Goal: Register for event/course

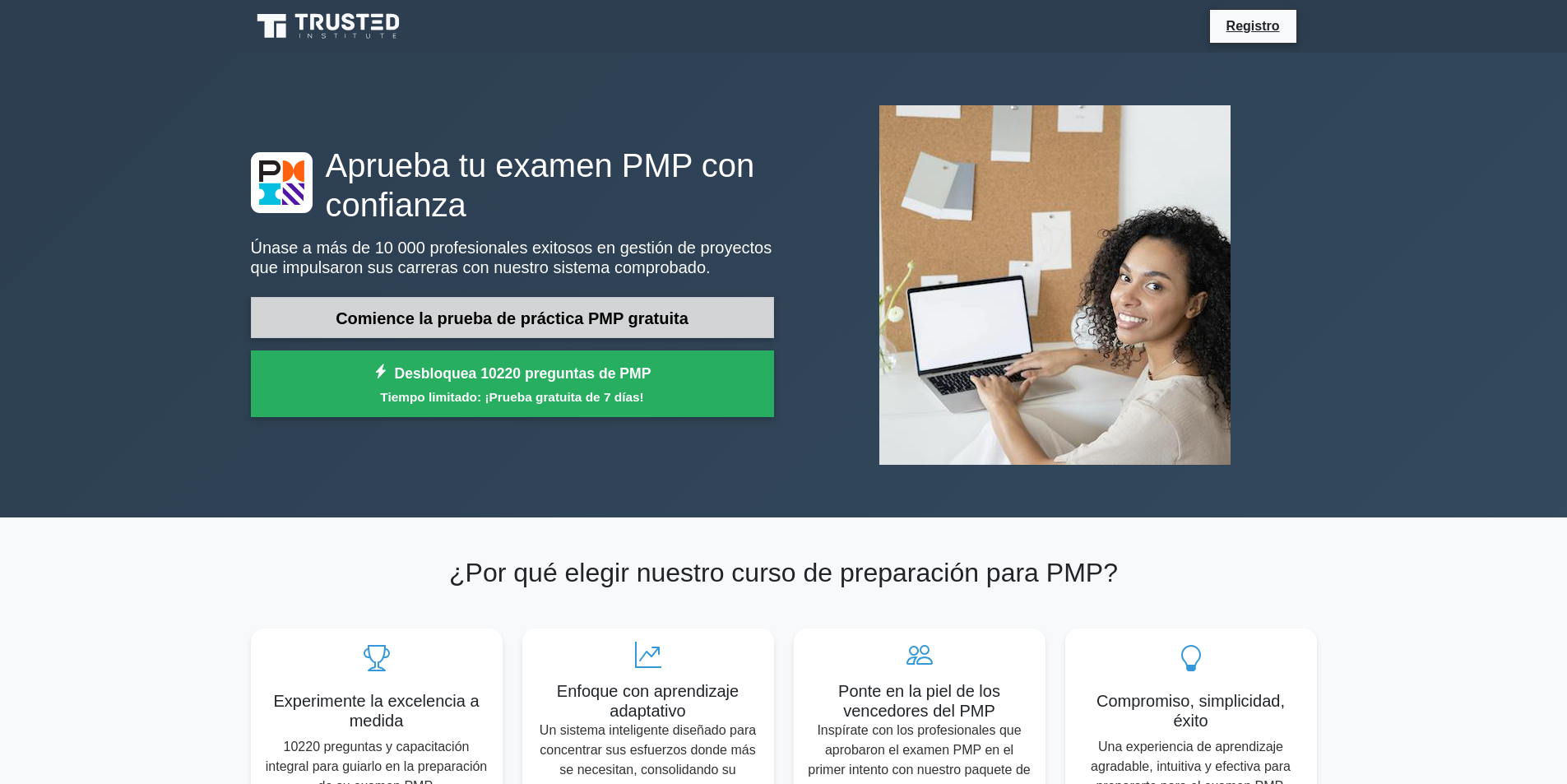
click at [553, 332] on link "Comience la prueba de práctica PMP gratuita" at bounding box center [513, 318] width 524 height 42
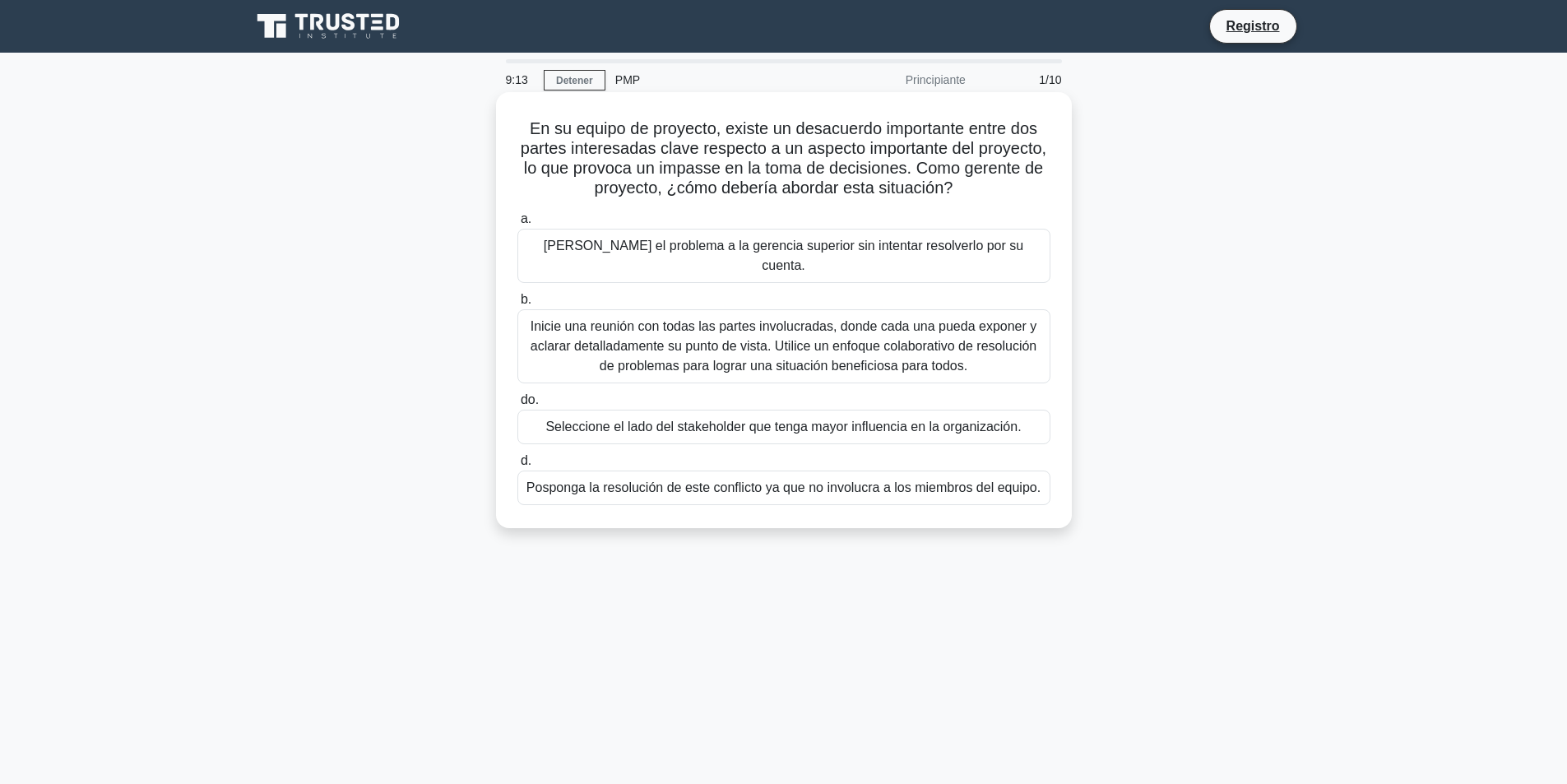
click at [699, 319] on font "Inicie una reunión con todas las partes involucradas, donde cada una pueda expo…" at bounding box center [784, 345] width 507 height 53
click at [518, 305] on input "b. Inicie una reunión con todas las partes involucradas, donde cada una pueda e…" at bounding box center [518, 299] width 0 height 11
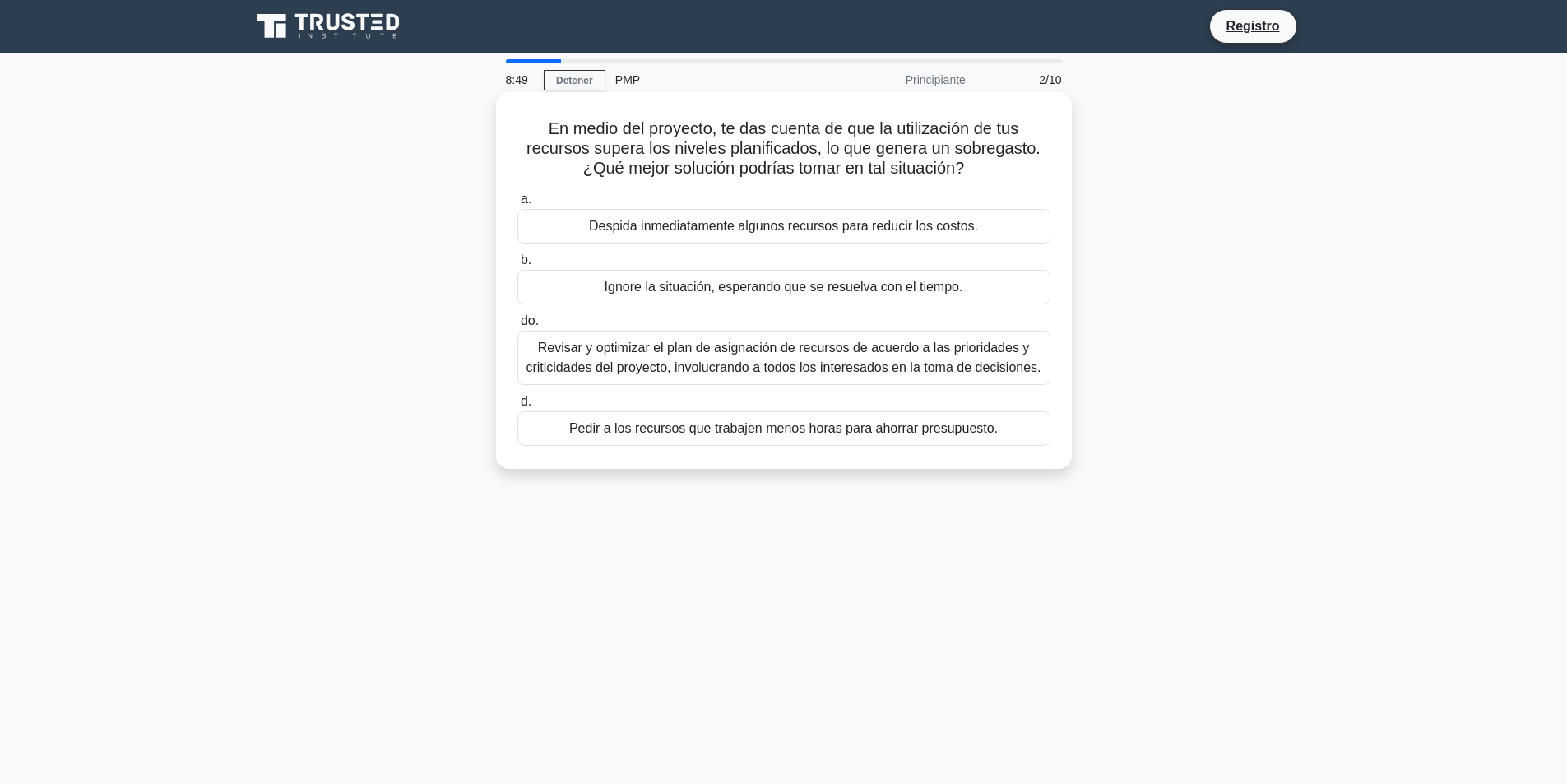
click at [739, 366] on font "Revisar y optimizar el plan de asignación de recursos de acuerdo a las priorida…" at bounding box center [783, 357] width 515 height 33
click at [518, 327] on input "do. [PERSON_NAME] y optimizar el plan de asignación de recursos de acuerdo a la…" at bounding box center [518, 321] width 0 height 11
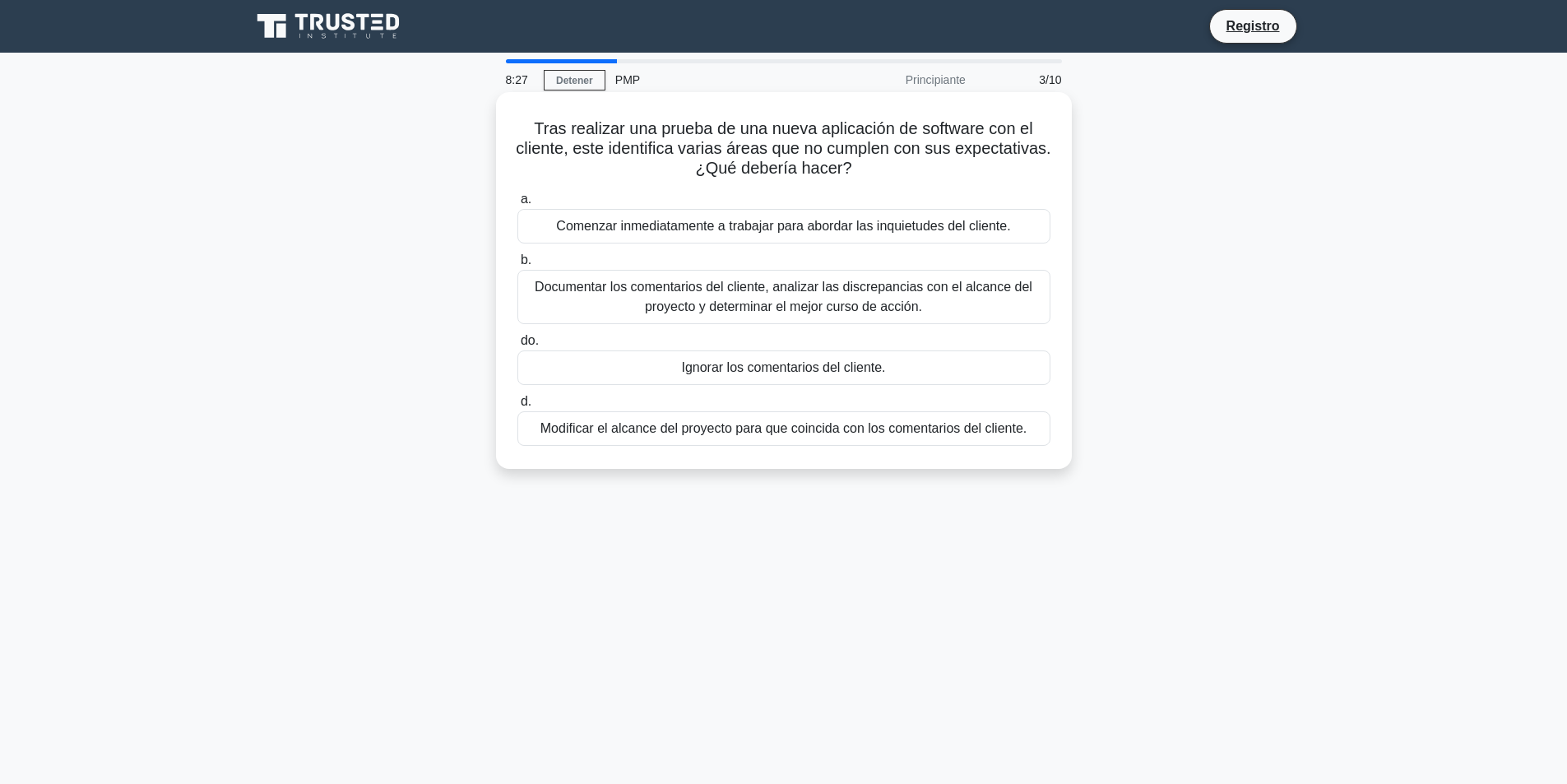
click at [744, 228] on font "Comenzar inmediatamente a trabajar para abordar las inquietudes del cliente." at bounding box center [783, 225] width 454 height 14
click at [518, 205] on input "a. Comenzar inmediatamente a trabajar para abordar las inquietudes del cliente." at bounding box center [518, 199] width 0 height 11
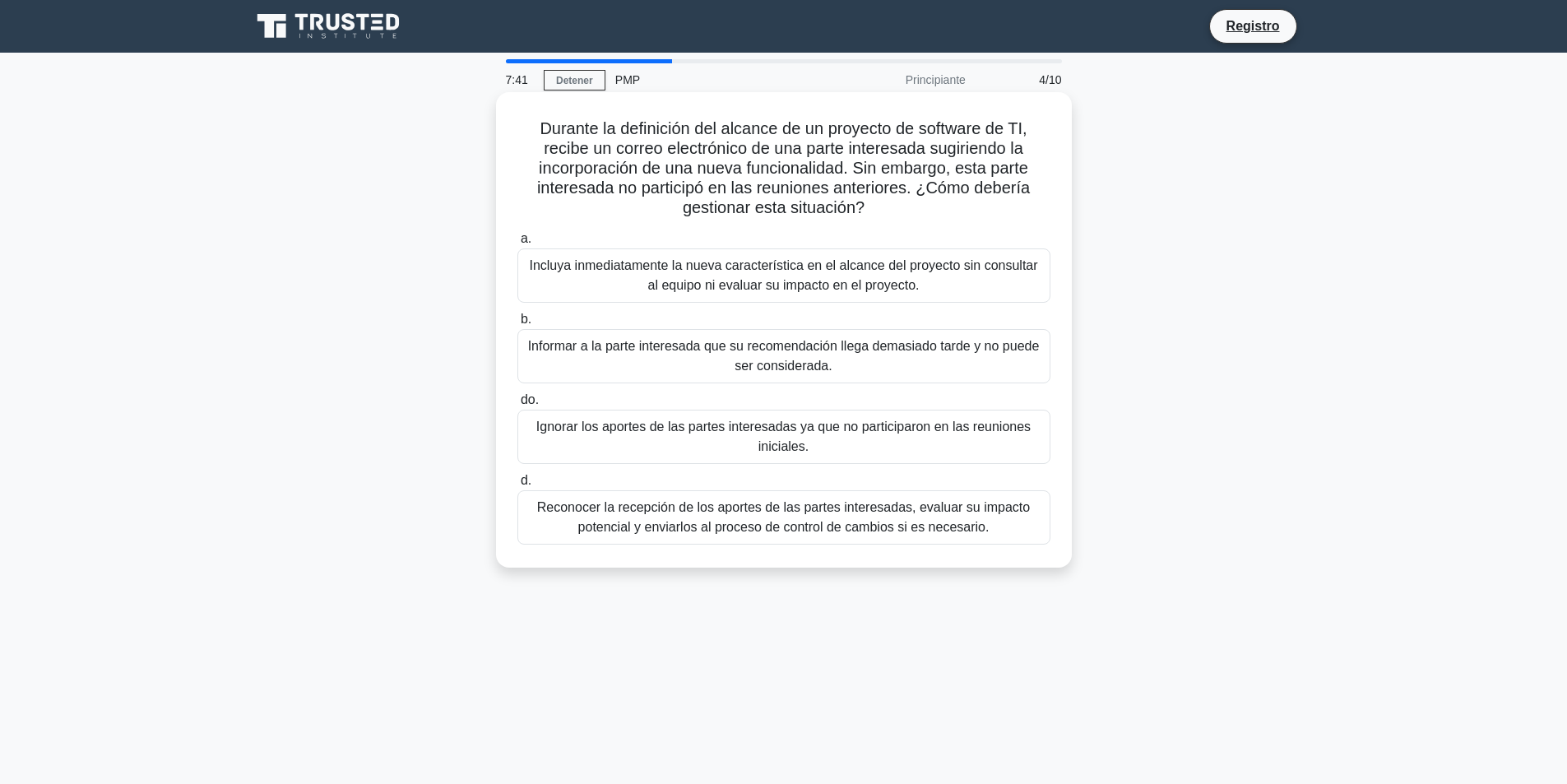
click at [629, 513] on font "Reconocer la recepción de los aportes de las partes interesadas, evaluar su imp…" at bounding box center [784, 516] width 493 height 33
click at [551, 520] on font "Reconocer la recepción de los aportes de las partes interesadas, evaluar su imp…" at bounding box center [784, 517] width 519 height 39
click at [518, 486] on input "d. Reconocer la recepción de los aportes de las partes interesadas, evaluar su …" at bounding box center [518, 480] width 0 height 11
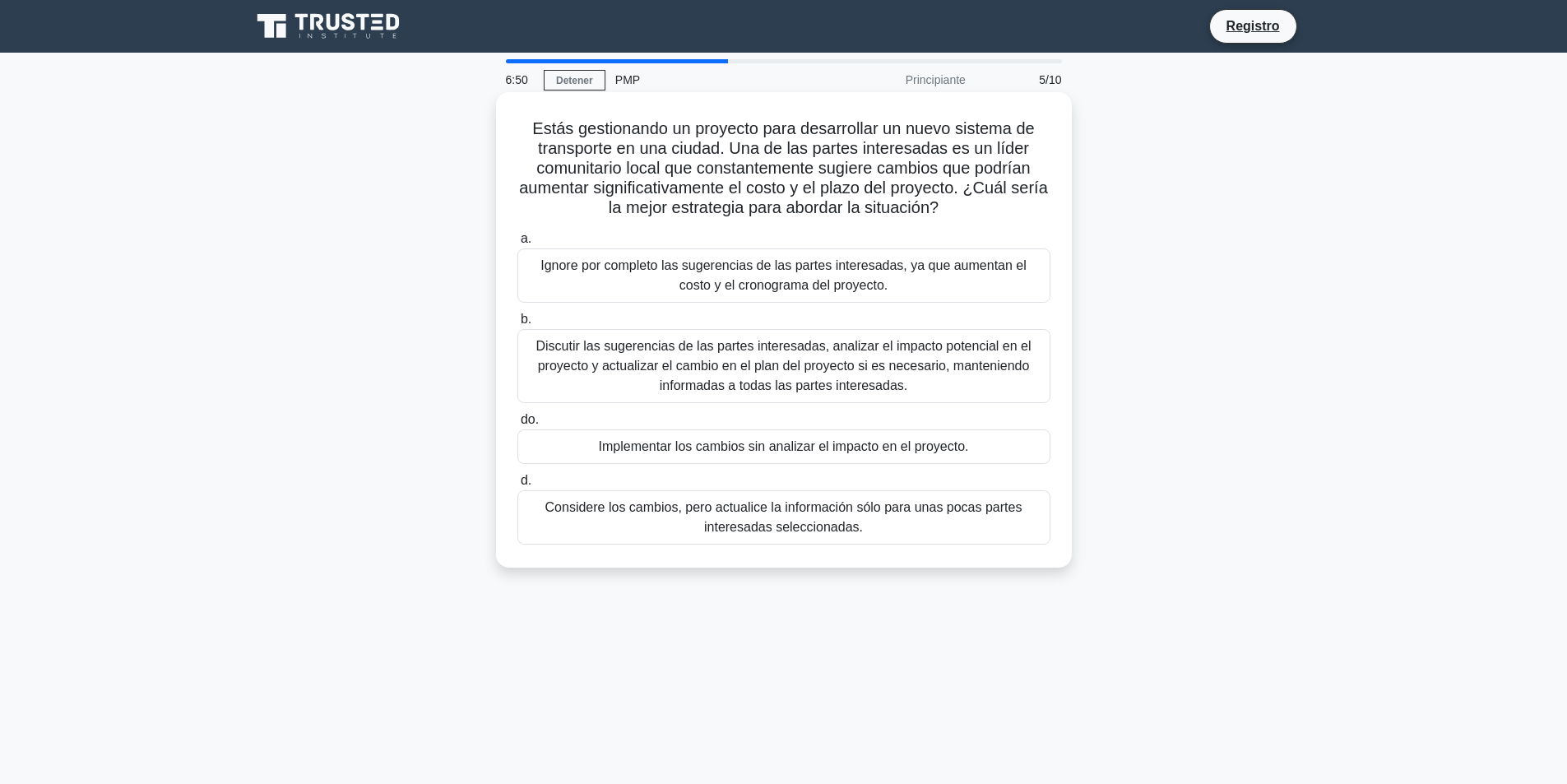
click at [697, 362] on font "Discutir las sugerencias de las partes interesadas, analizar el impacto potenci…" at bounding box center [783, 365] width 495 height 53
click at [518, 325] on input "b. Discutir las sugerencias de las partes interesadas, analizar el impacto pote…" at bounding box center [518, 319] width 0 height 11
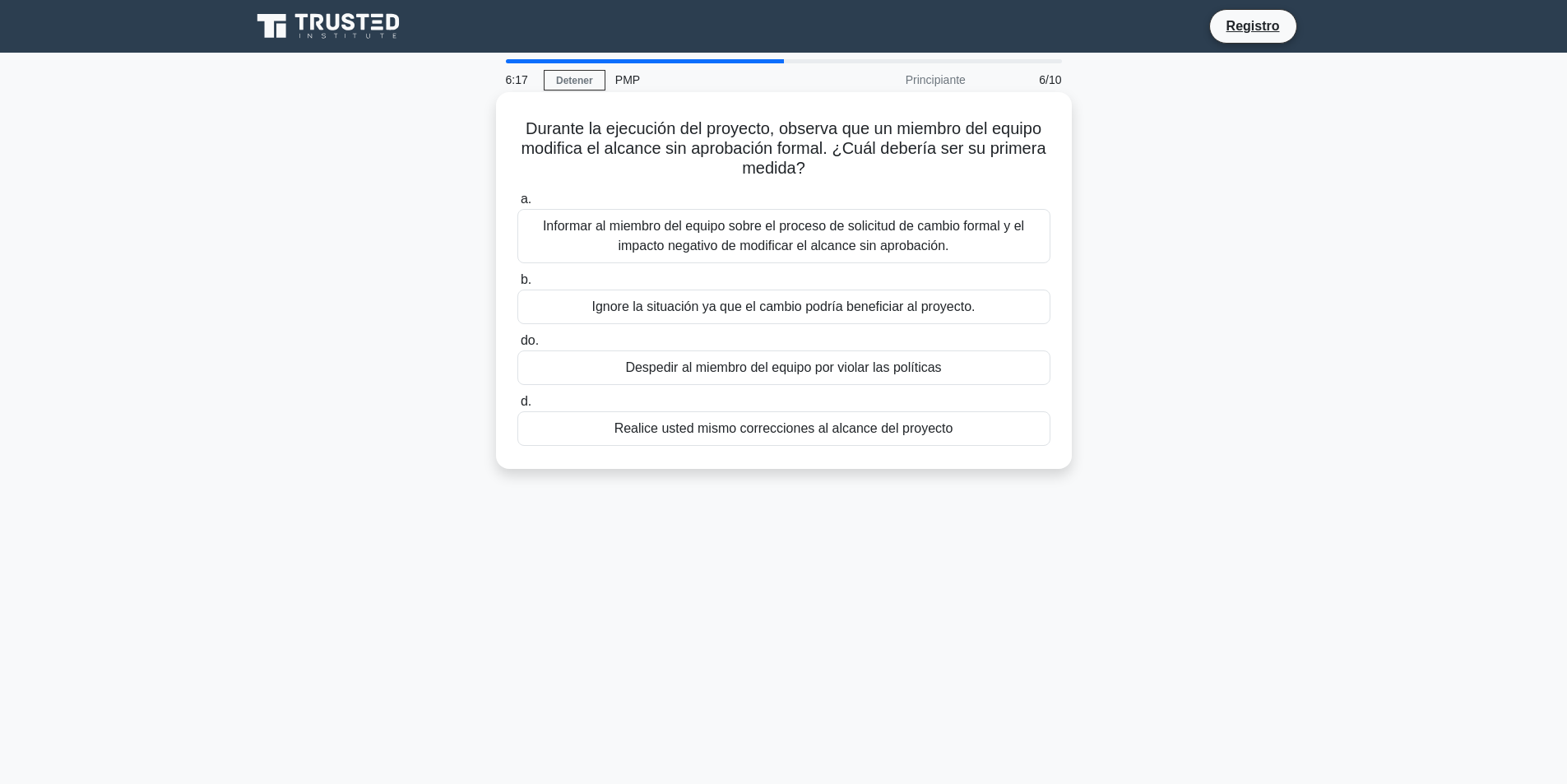
click at [695, 243] on font "Informar al miembro del equipo sobre el proceso de solicitud de cambio formal y…" at bounding box center [784, 235] width 481 height 33
click at [518, 205] on input "a. Informar al miembro del equipo sobre el proceso de solicitud de cambio forma…" at bounding box center [518, 199] width 0 height 11
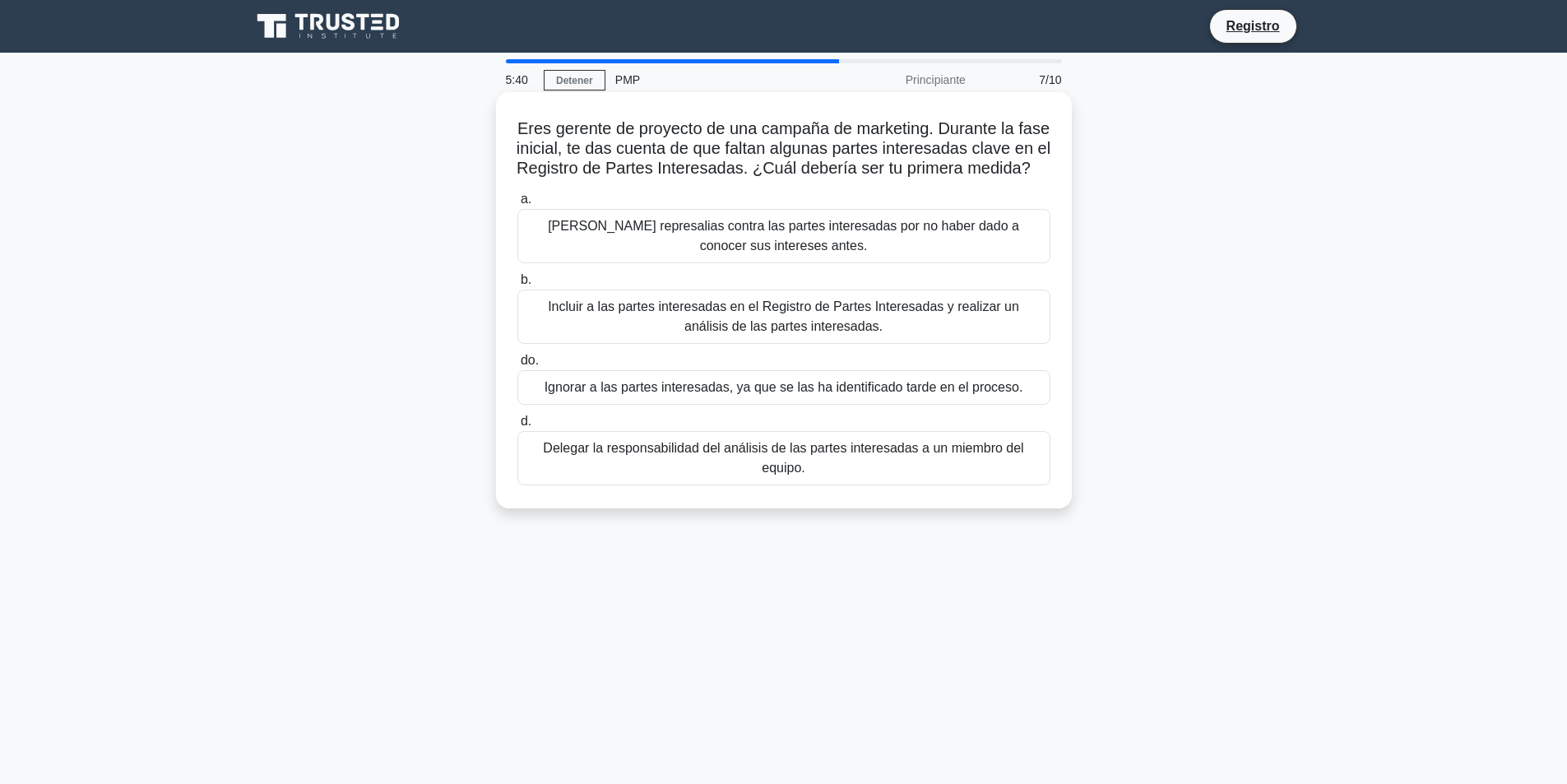
click at [722, 469] on font "Delegar la responsabilidad del análisis de las partes interesadas a un miembro …" at bounding box center [784, 457] width 480 height 33
click at [518, 427] on input "d. Delegar la responsabilidad del análisis de las partes interesadas a un miemb…" at bounding box center [518, 421] width 0 height 11
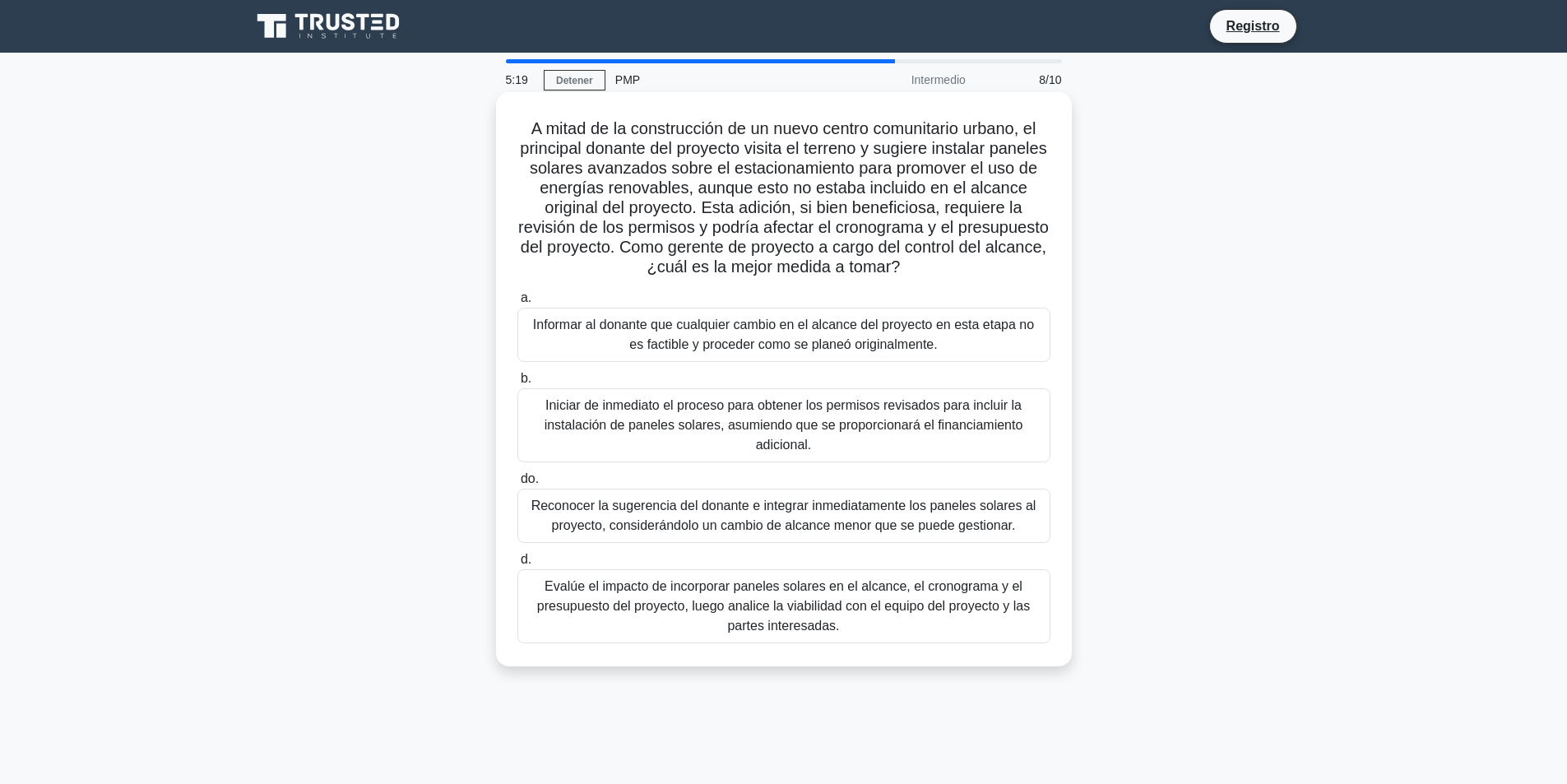
click at [720, 428] on font "Iniciar de inmediato el proceso para obtener los permisos revisados para inclui…" at bounding box center [784, 425] width 478 height 53
click at [518, 384] on input "b. Iniciar de inmediato el proceso para obtener los permisos revisados para inc…" at bounding box center [518, 378] width 0 height 11
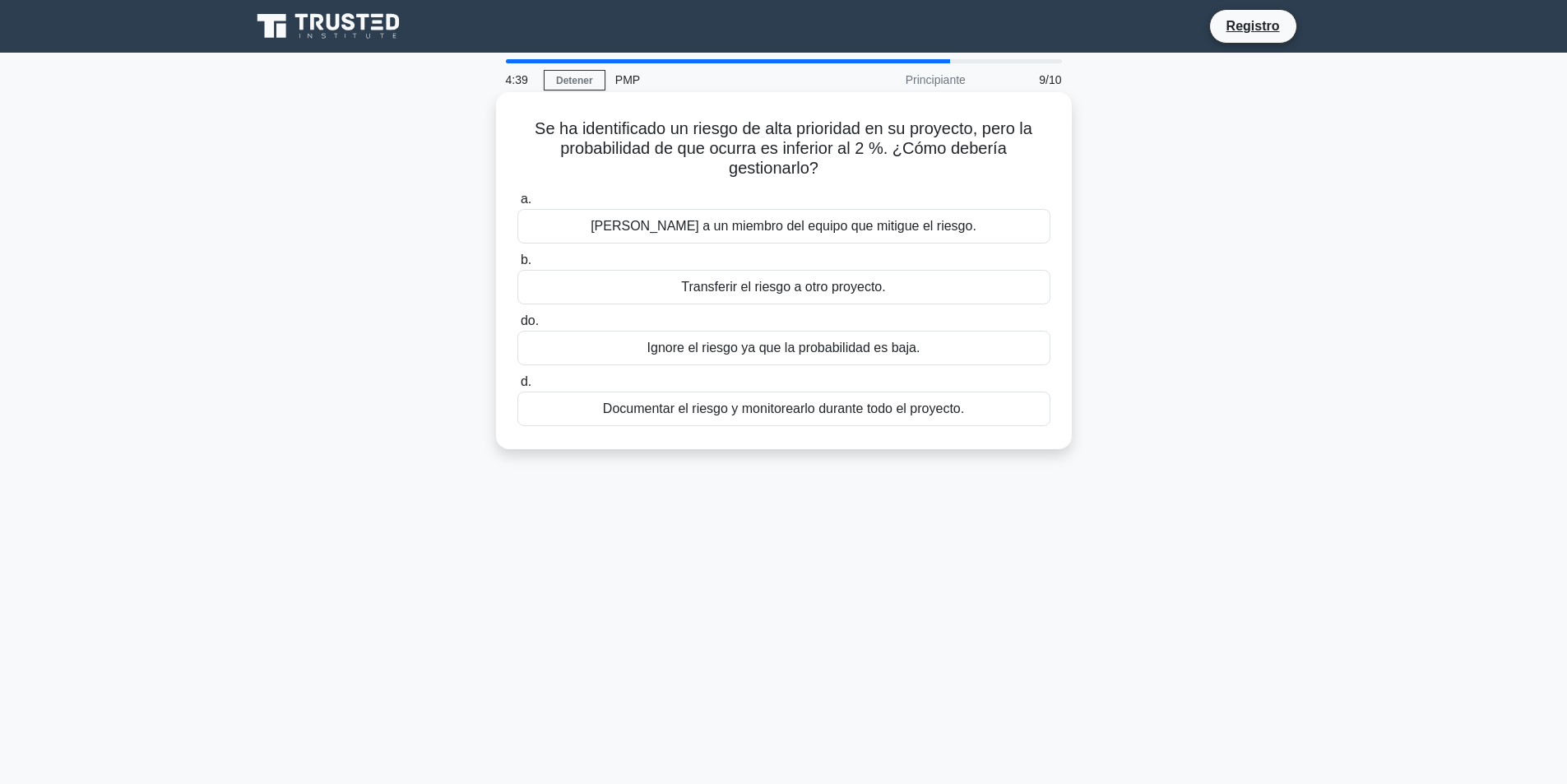
click at [734, 409] on font "Documentar el riesgo y monitorearlo durante todo el proyecto." at bounding box center [784, 408] width 361 height 14
click at [518, 388] on input "d. Documentar el riesgo y monitorearlo durante todo el proyecto." at bounding box center [518, 382] width 0 height 11
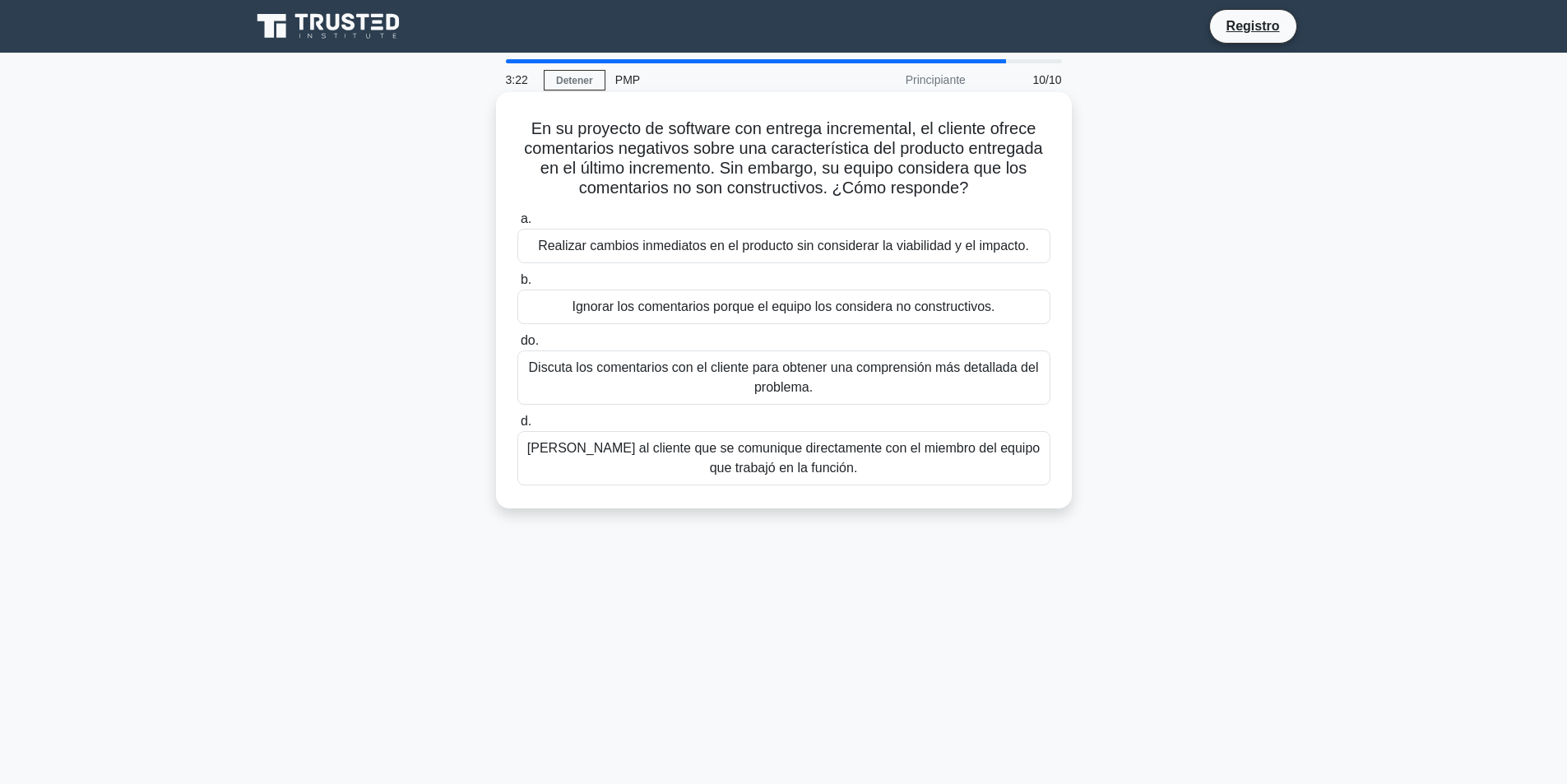
click at [634, 374] on font "Discuta los comentarios con el cliente para obtener una comprensión más detalla…" at bounding box center [784, 377] width 510 height 33
click at [518, 346] on input "do. Discuta los comentarios con el cliente para obtener una comprensión más det…" at bounding box center [518, 340] width 0 height 11
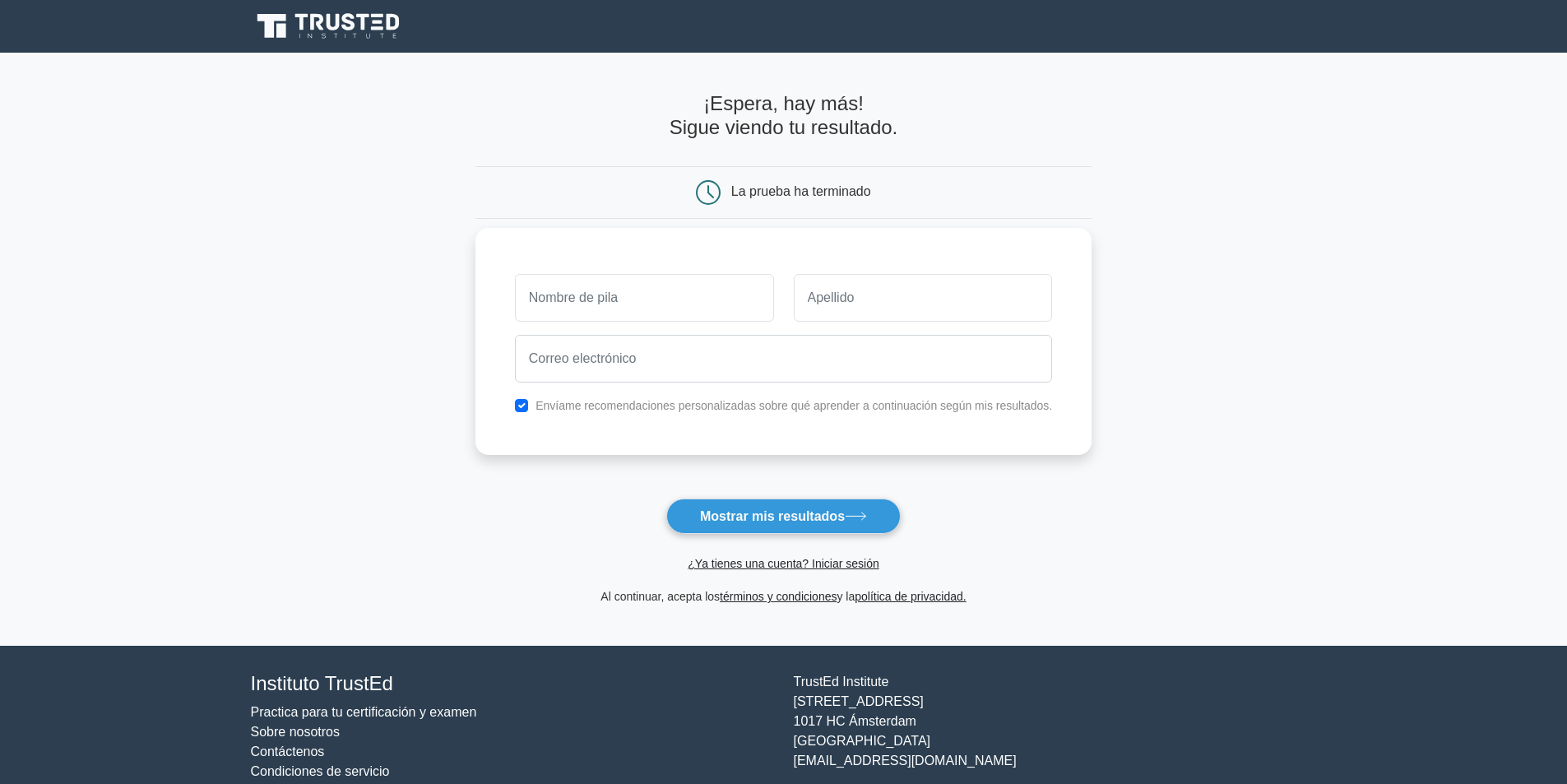
click at [741, 301] on input "text" at bounding box center [644, 297] width 259 height 47
type input "Max"
click at [822, 311] on input "text" at bounding box center [923, 297] width 259 height 47
type input "galvan astucuri"
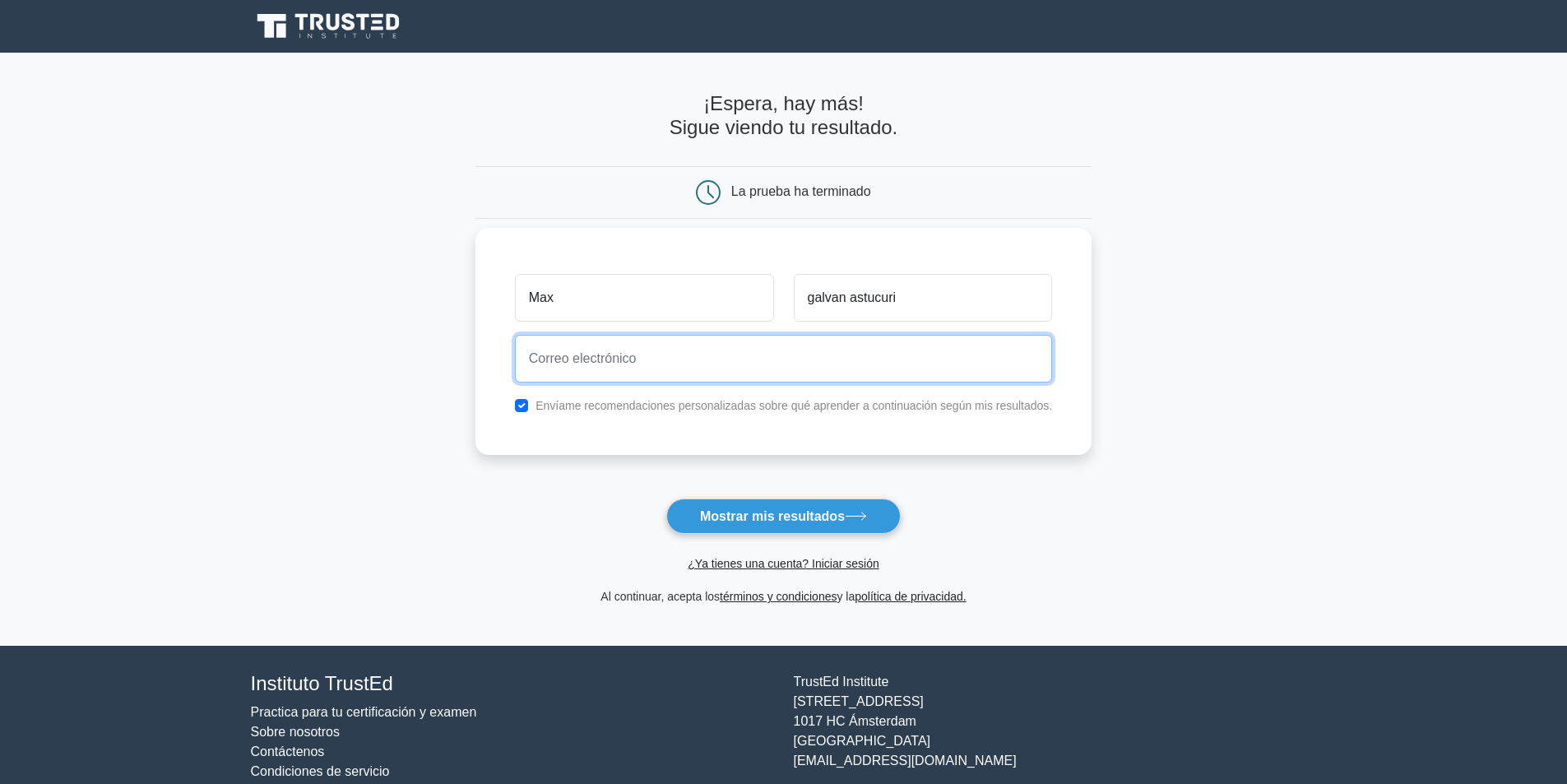
click at [700, 349] on input "email" at bounding box center [784, 358] width 538 height 47
type input "max75737573@gmail.com"
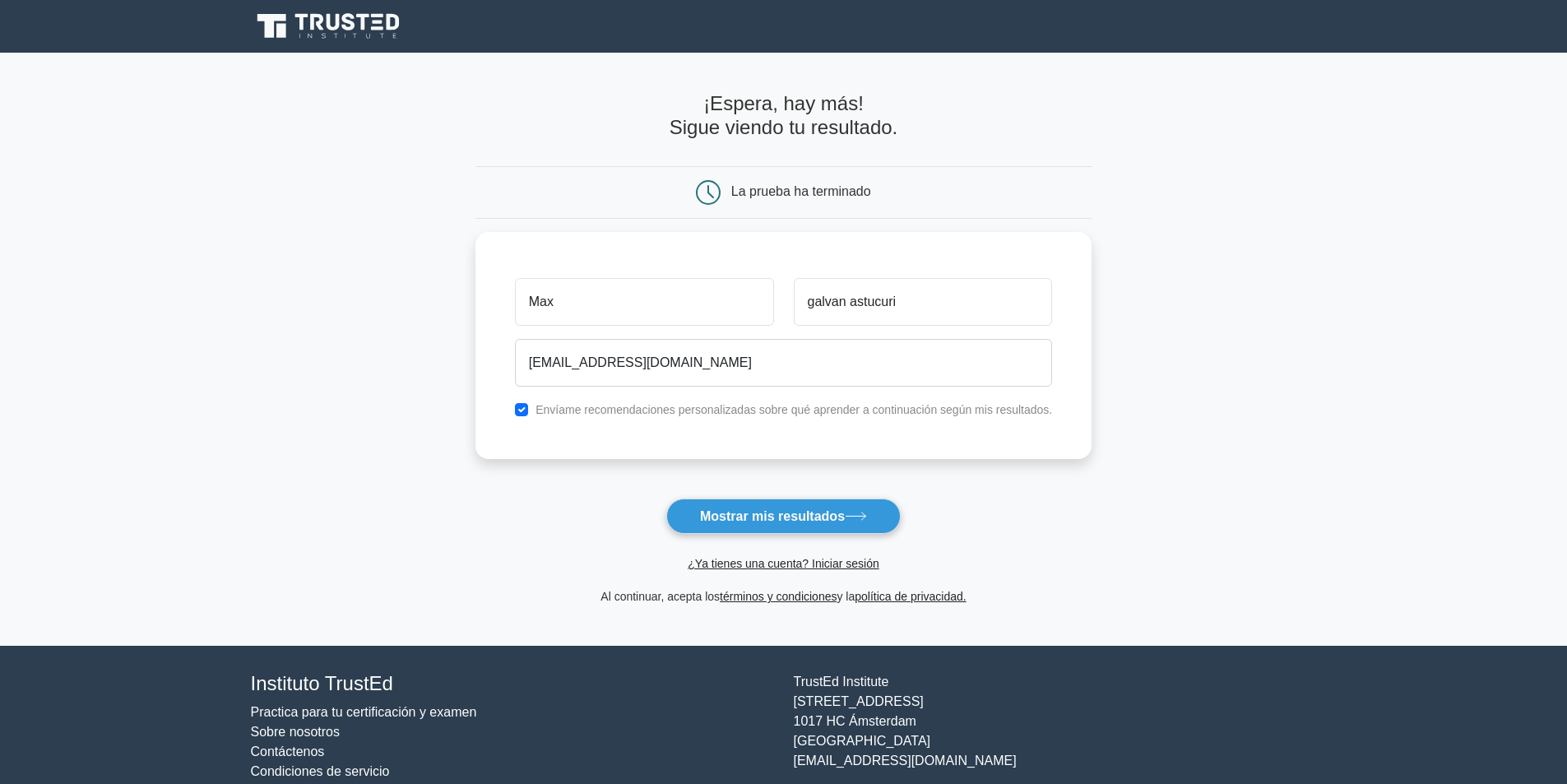
click at [784, 509] on button "Mostrar mis resultados" at bounding box center [784, 516] width 234 height 35
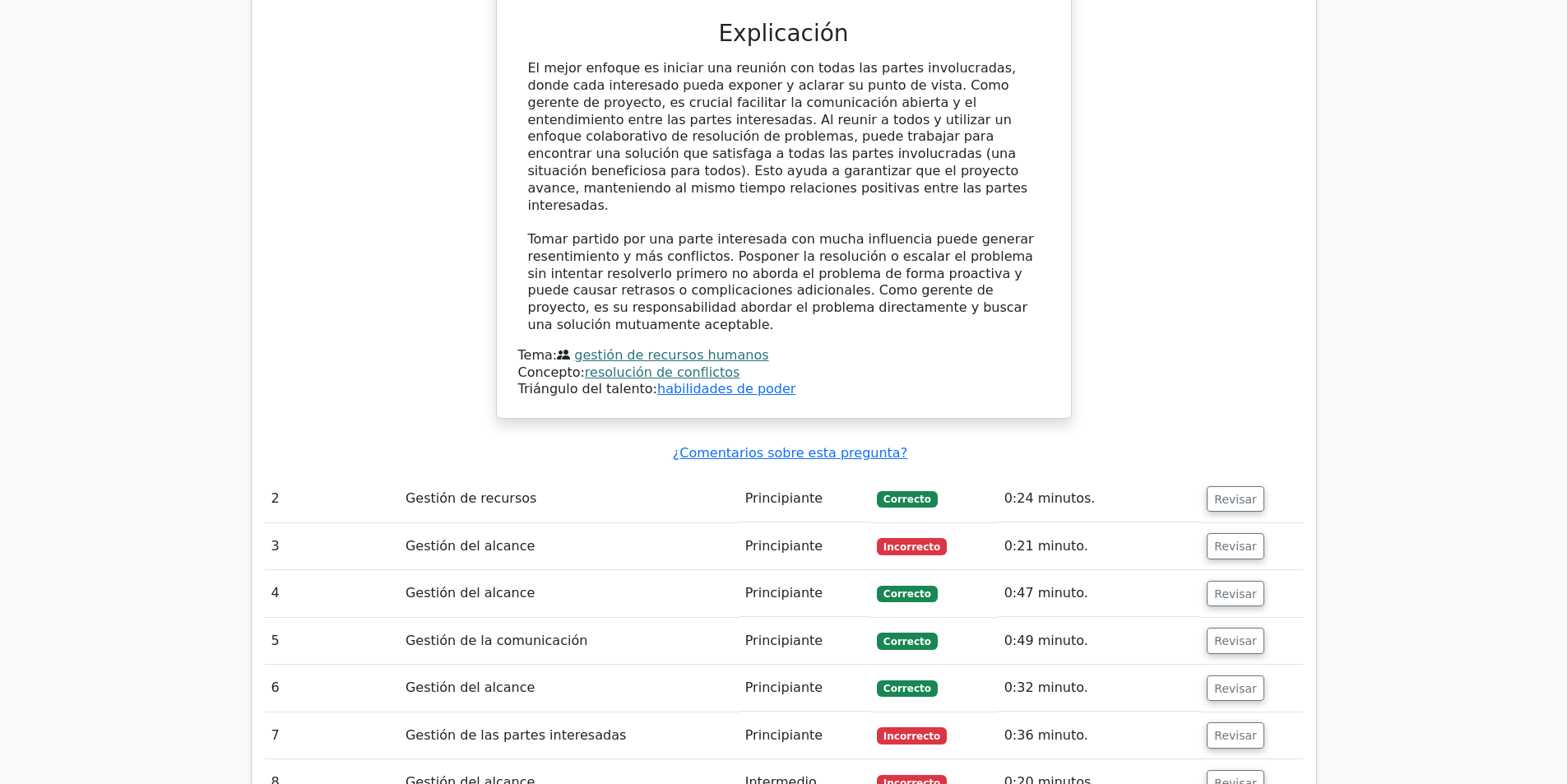
scroll to position [2056, 0]
